Goal: Find specific page/section: Find specific page/section

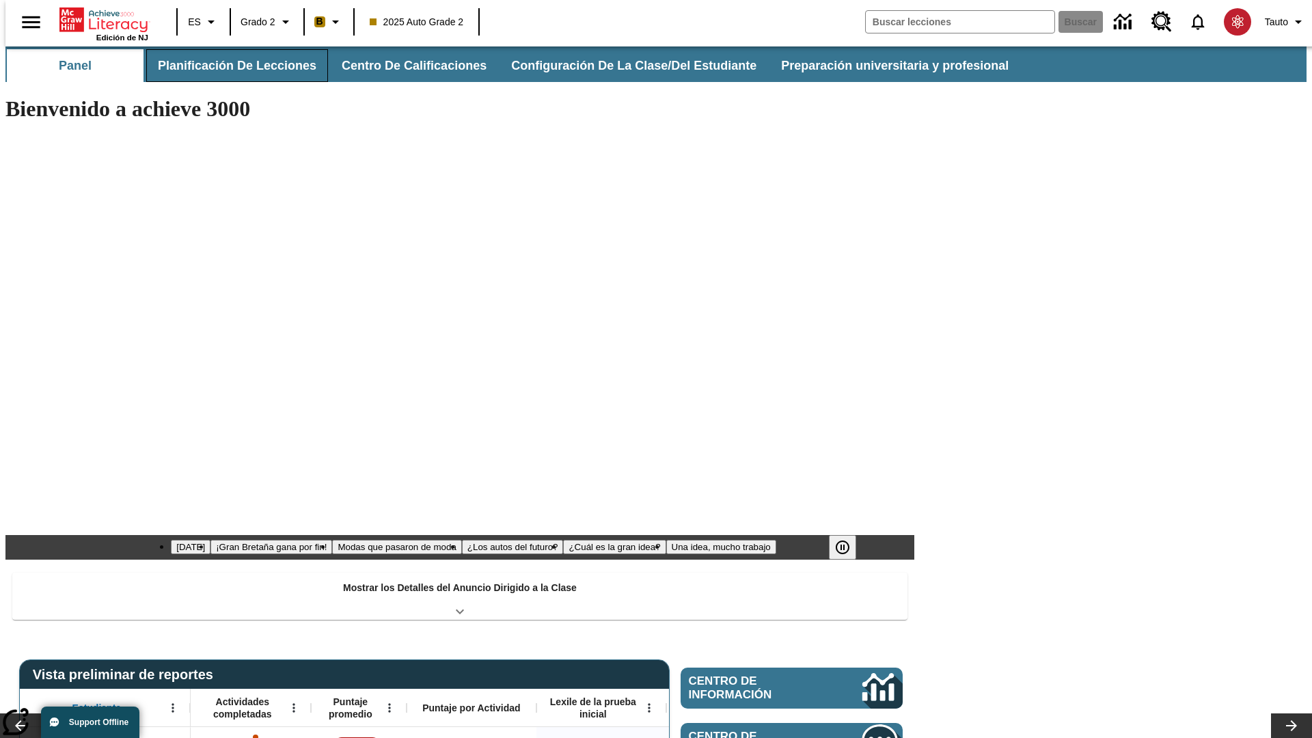
click at [229, 66] on button "Planificación de lecciones" at bounding box center [237, 65] width 182 height 33
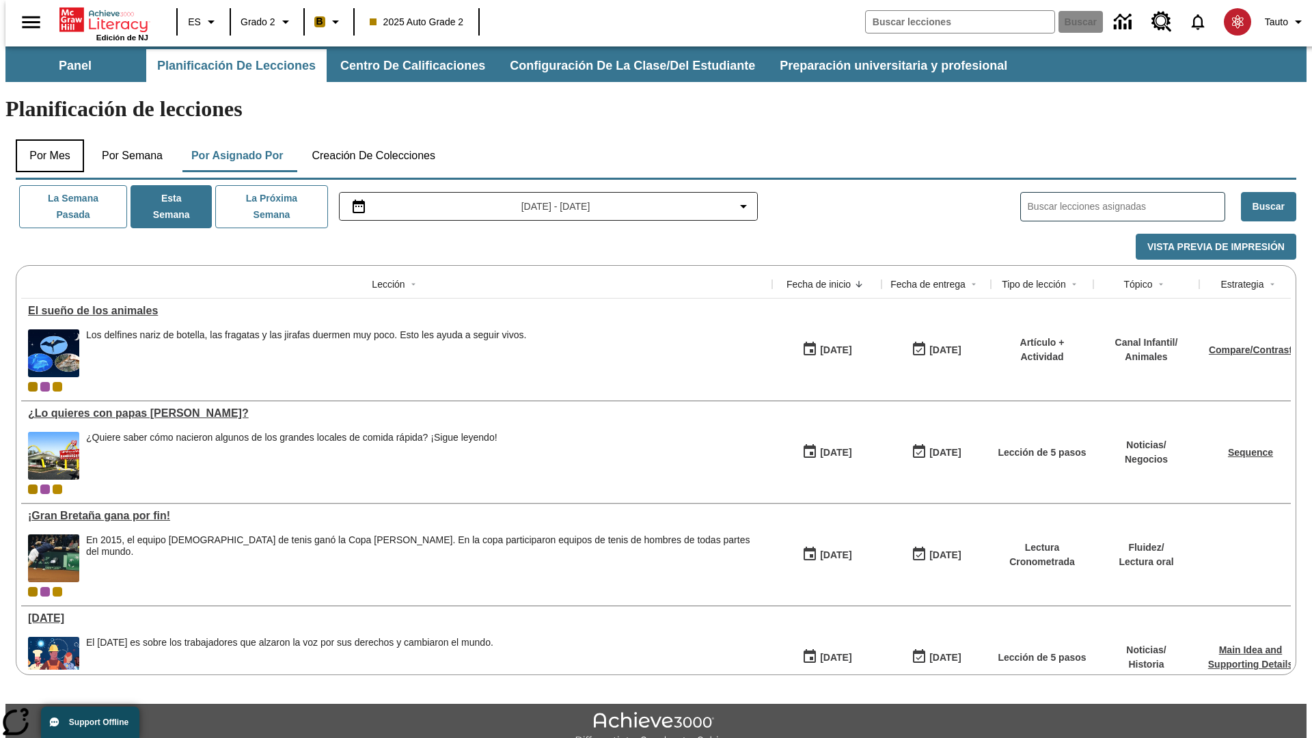
click at [44, 139] on button "Por mes" at bounding box center [50, 155] width 68 height 33
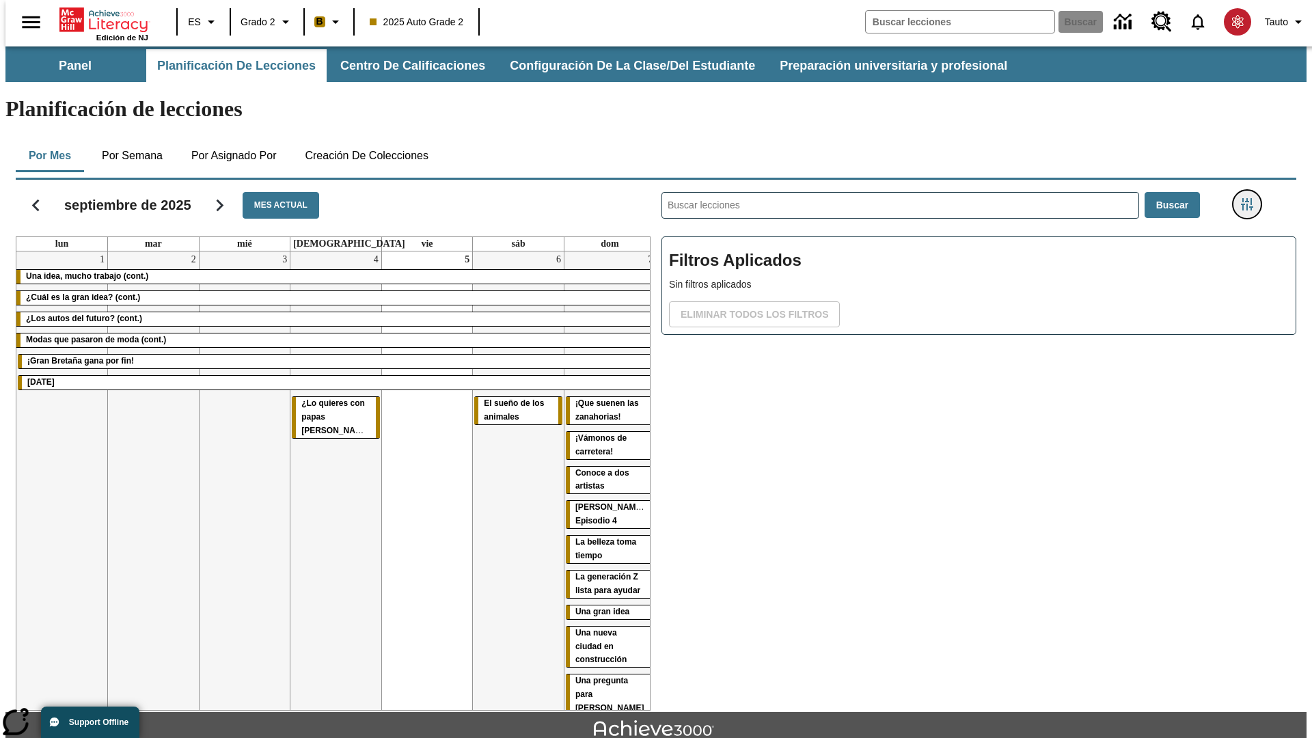
click at [1251, 198] on icon "Menú lateral de filtros" at bounding box center [1247, 204] width 12 height 12
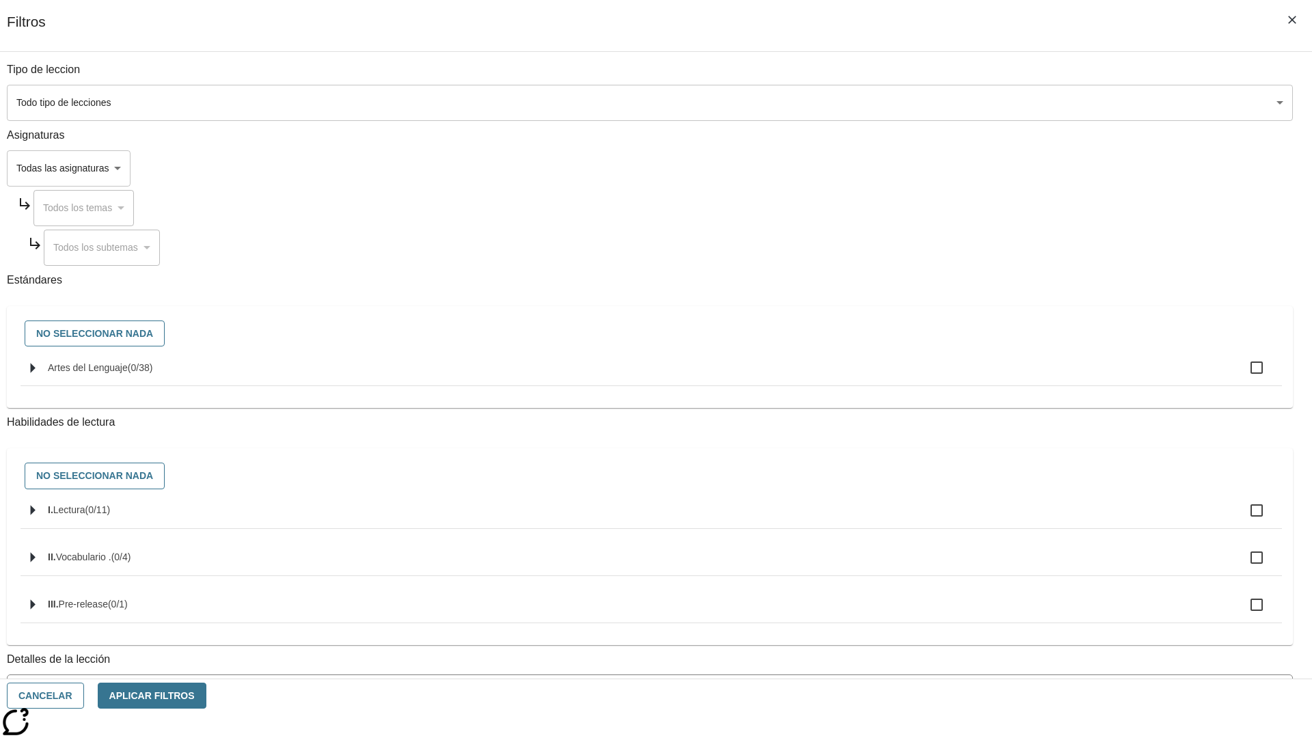
click at [984, 102] on body "[MEDICAL_DATA] al contenido principal Edición de NJ ES Grado 2 B 2025 Auto Grad…" at bounding box center [655, 423] width 1301 height 754
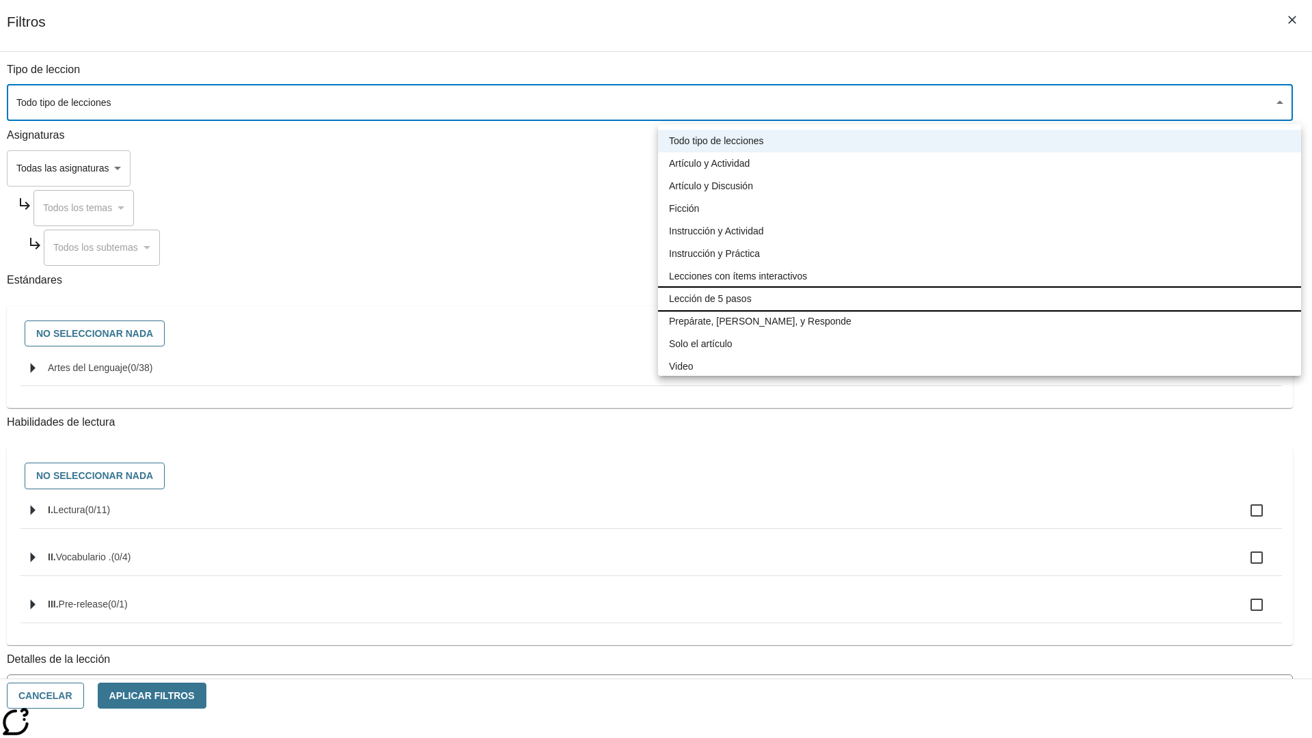
click at [979, 299] on li "Lección de 5 pasos" at bounding box center [979, 299] width 643 height 23
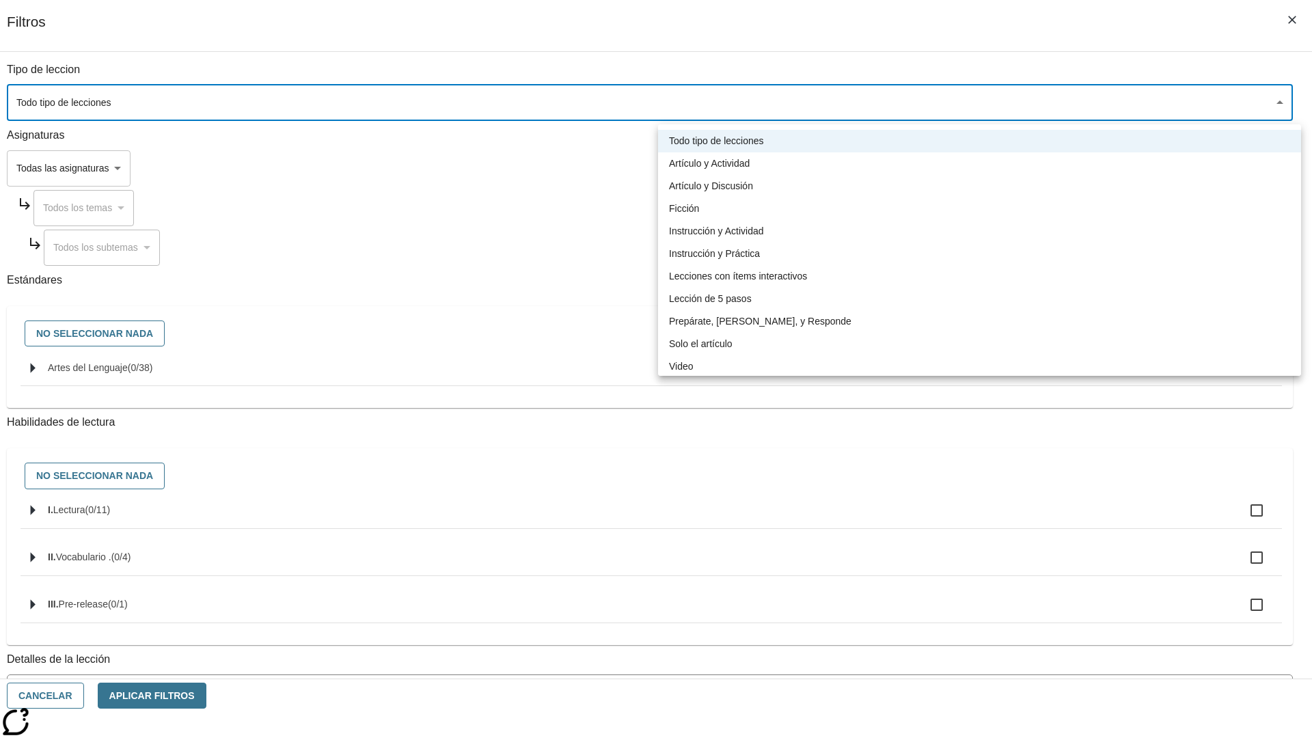
type input "1"
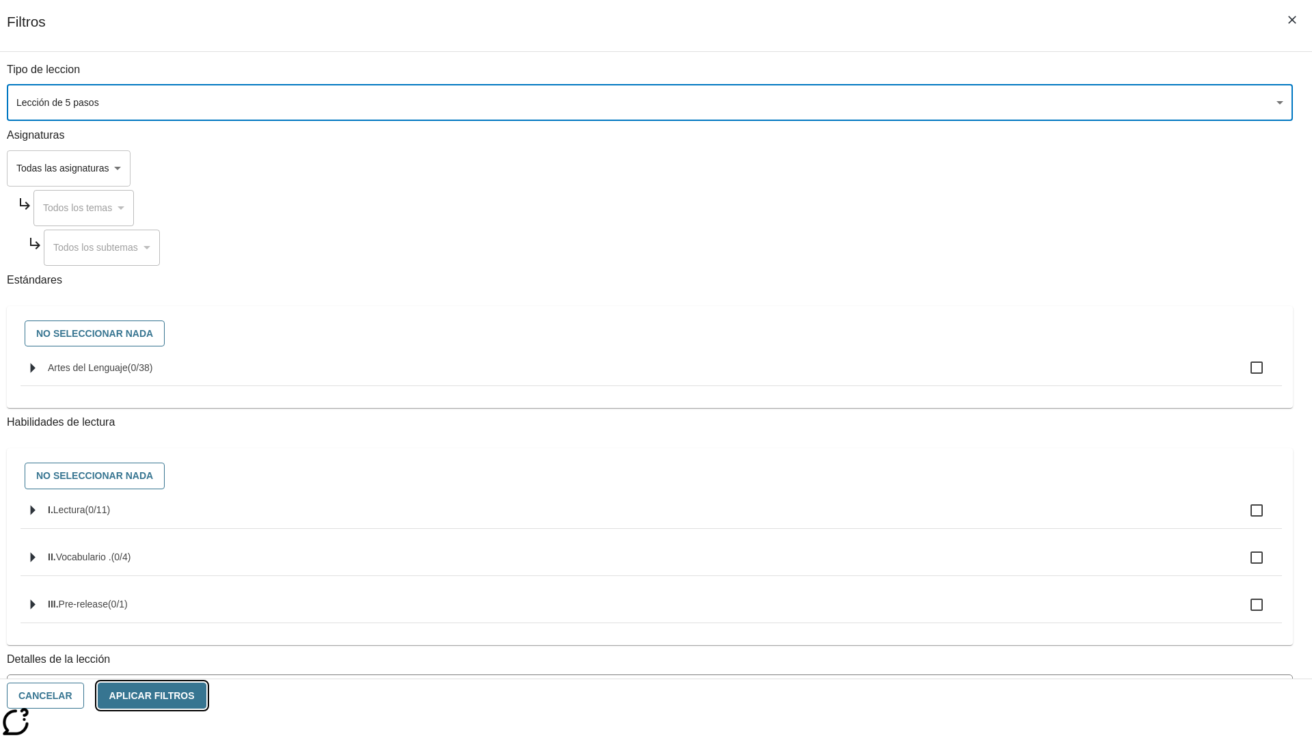
click at [206, 695] on button "Aplicar Filtros" at bounding box center [152, 696] width 109 height 27
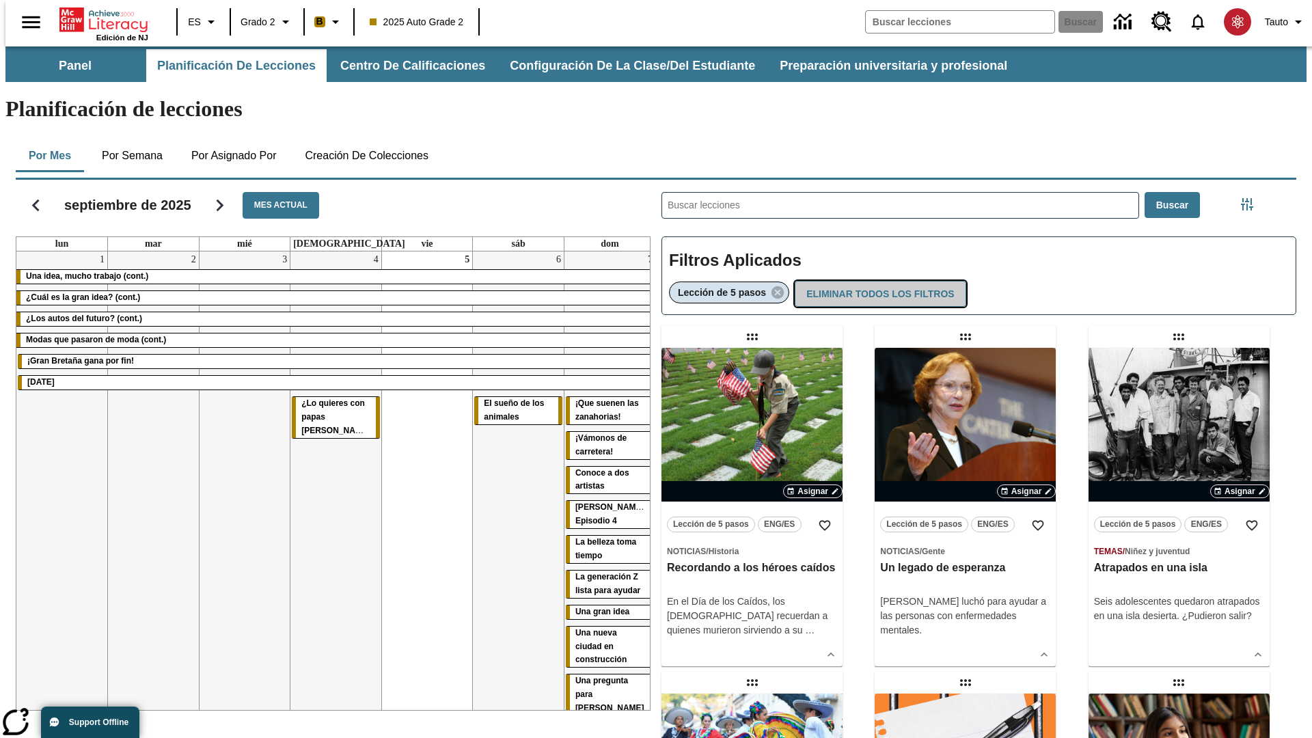
click at [877, 281] on button "Eliminar todos los filtros" at bounding box center [880, 294] width 171 height 27
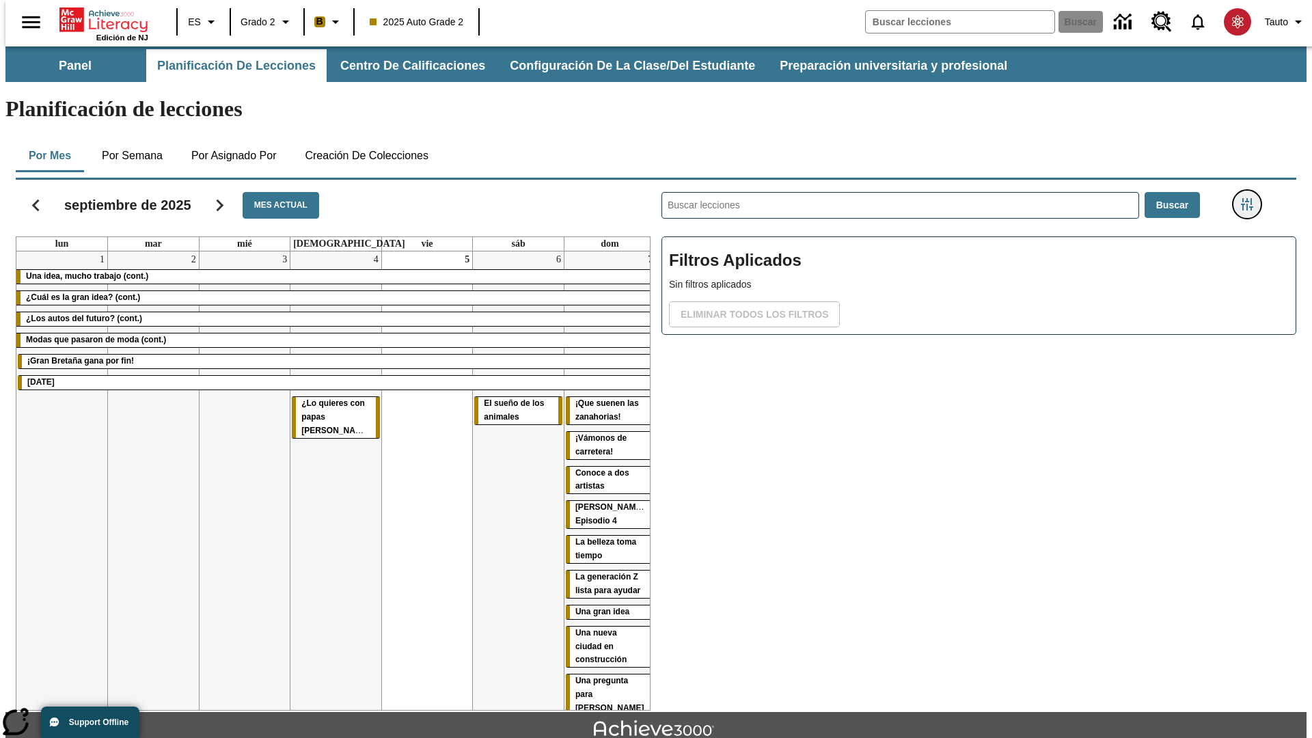
click at [1251, 198] on icon "Menú lateral de filtros" at bounding box center [1247, 204] width 12 height 12
